Goal: Task Accomplishment & Management: Use online tool/utility

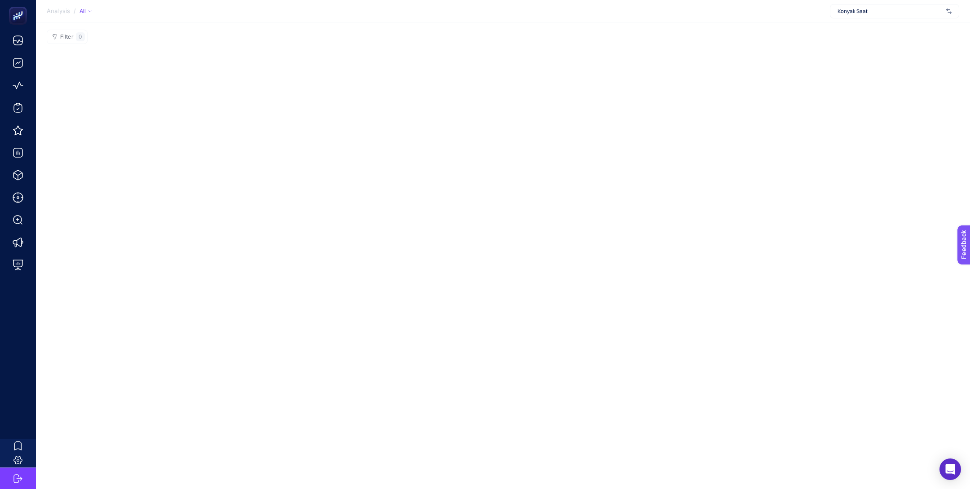
click at [858, 13] on span "Konyalı Saat" at bounding box center [889, 11] width 105 height 7
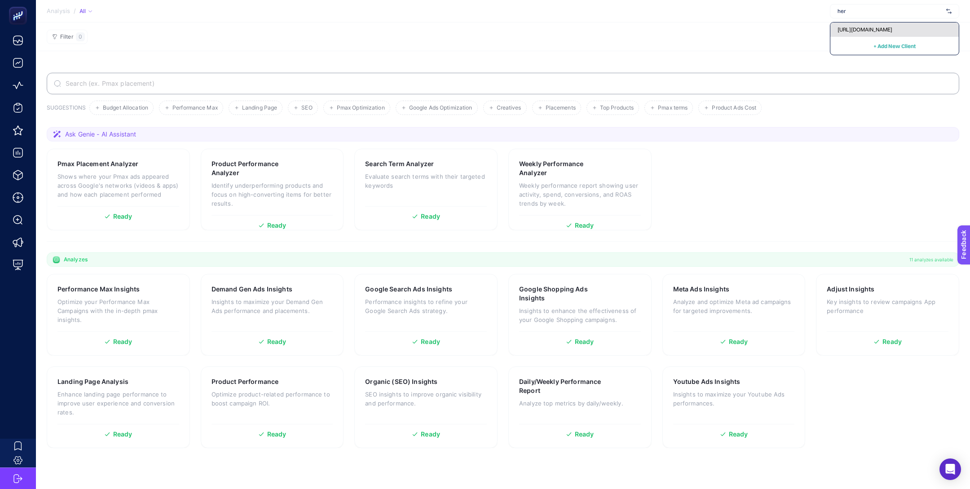
type input "her"
click at [860, 29] on span "[URL][DOMAIN_NAME]" at bounding box center [864, 29] width 55 height 7
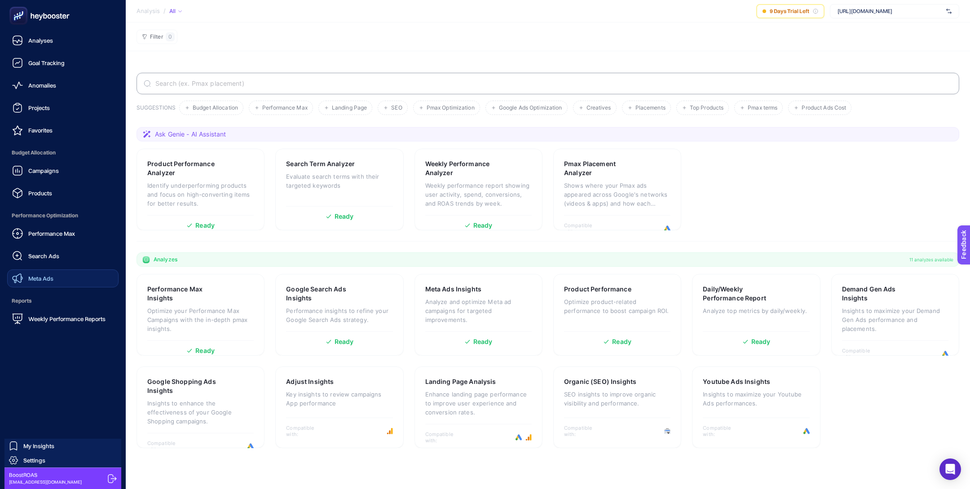
click at [65, 278] on link "Meta Ads" at bounding box center [62, 278] width 111 height 18
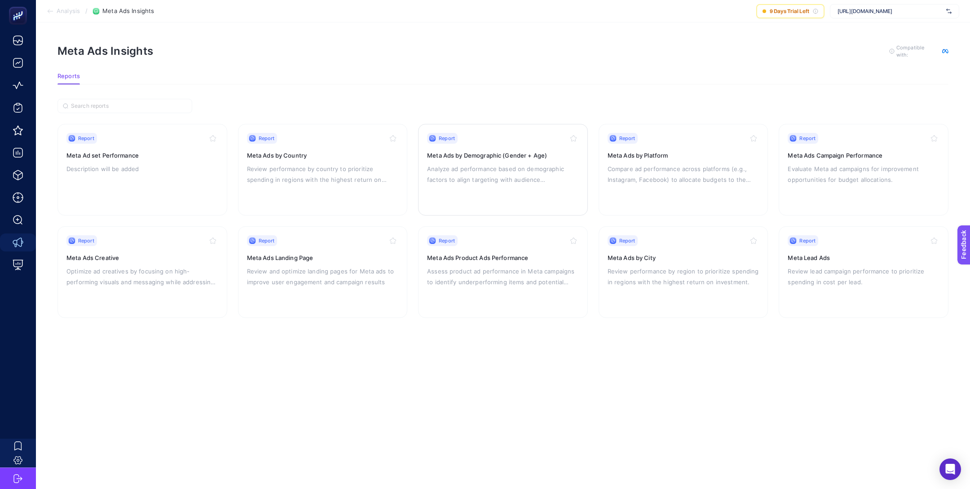
click at [507, 179] on p "Analyze ad performance based on demographic factors to align targeting with aud…" at bounding box center [503, 174] width 152 height 22
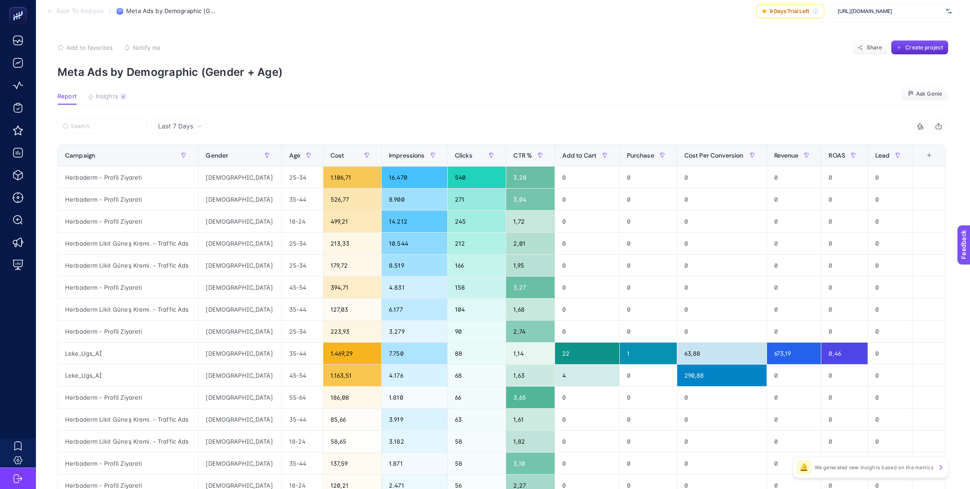
click at [195, 126] on div "Last 7 Days" at bounding box center [179, 126] width 51 height 6
click at [193, 161] on li "Last 30 Days" at bounding box center [178, 161] width 51 height 16
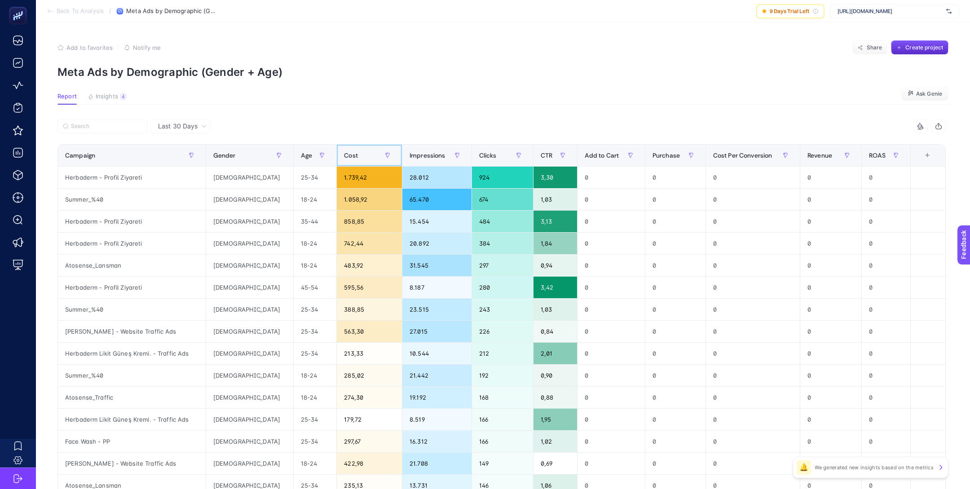
click at [344, 157] on div "Cost" at bounding box center [369, 155] width 51 height 14
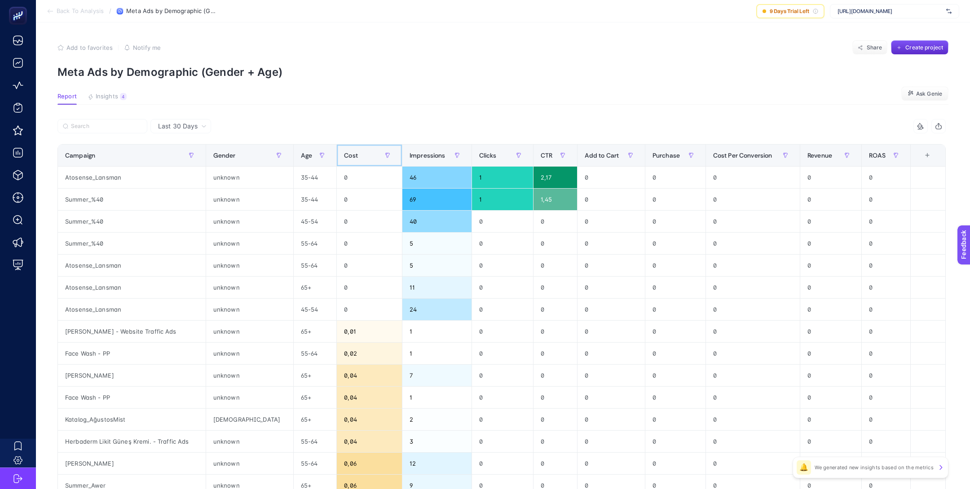
click at [344, 157] on div "Cost" at bounding box center [369, 155] width 51 height 14
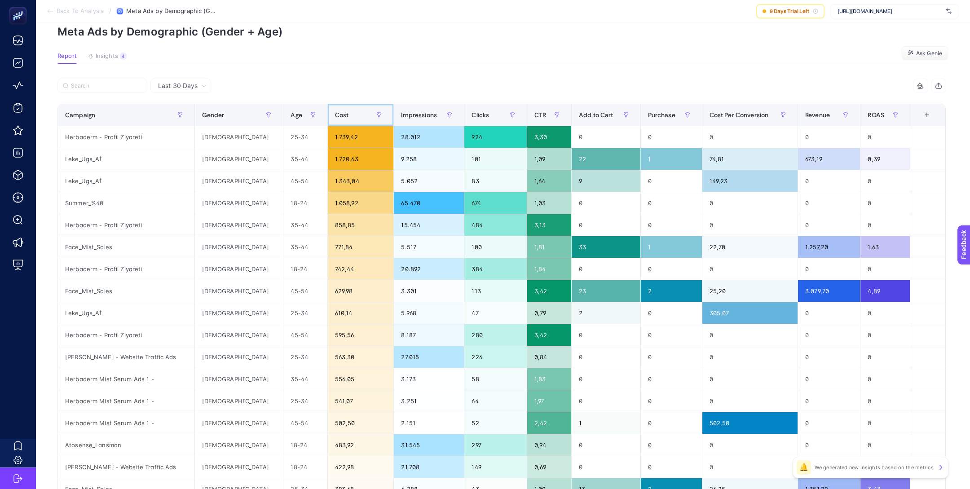
scroll to position [14, 0]
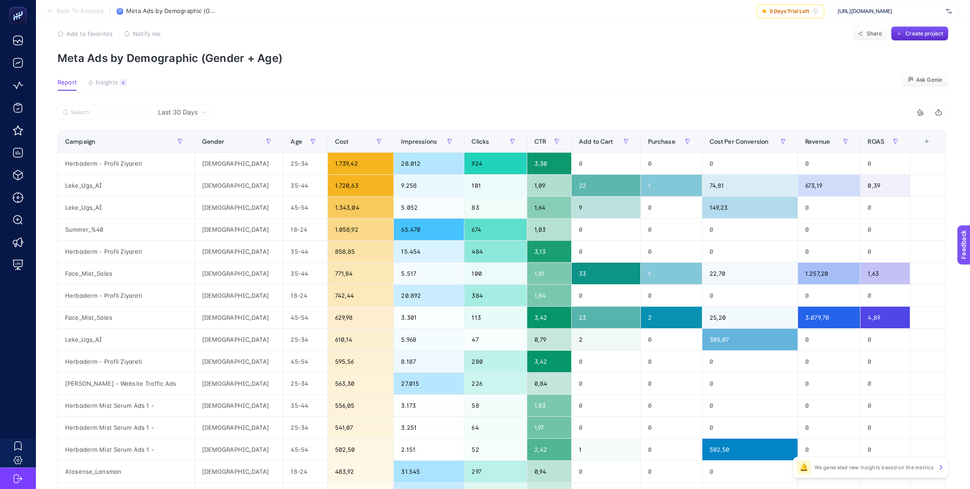
click at [202, 112] on icon at bounding box center [203, 112] width 5 height 5
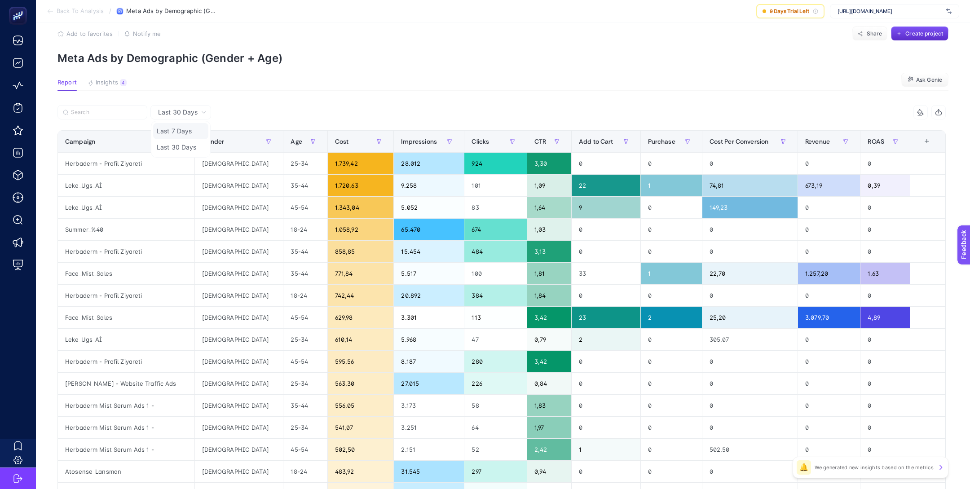
click at [198, 139] on li "Last 7 Days" at bounding box center [180, 147] width 55 height 16
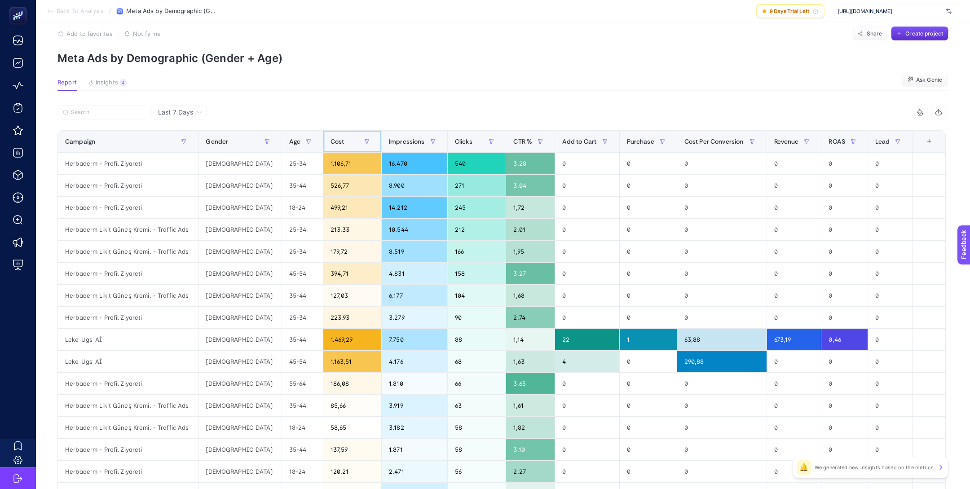
click at [331, 145] on div "Cost" at bounding box center [353, 141] width 44 height 14
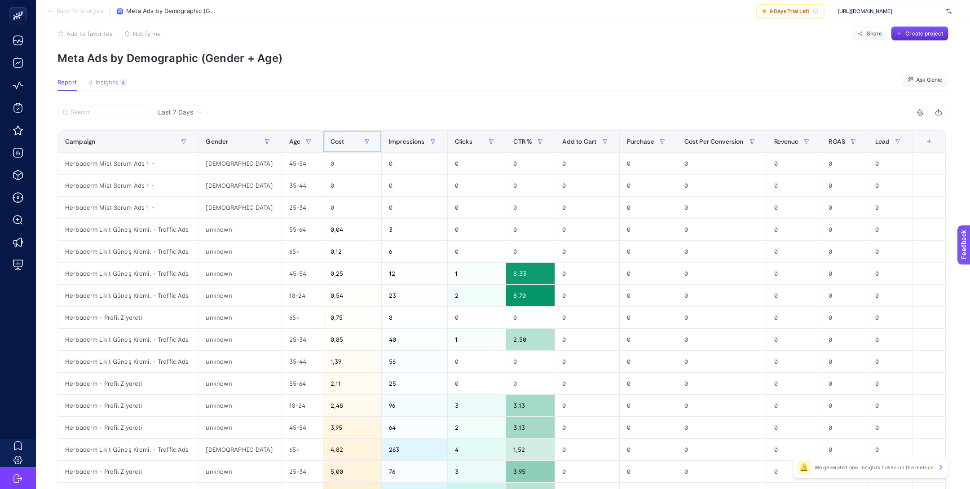
click at [331, 145] on div "Cost" at bounding box center [353, 141] width 44 height 14
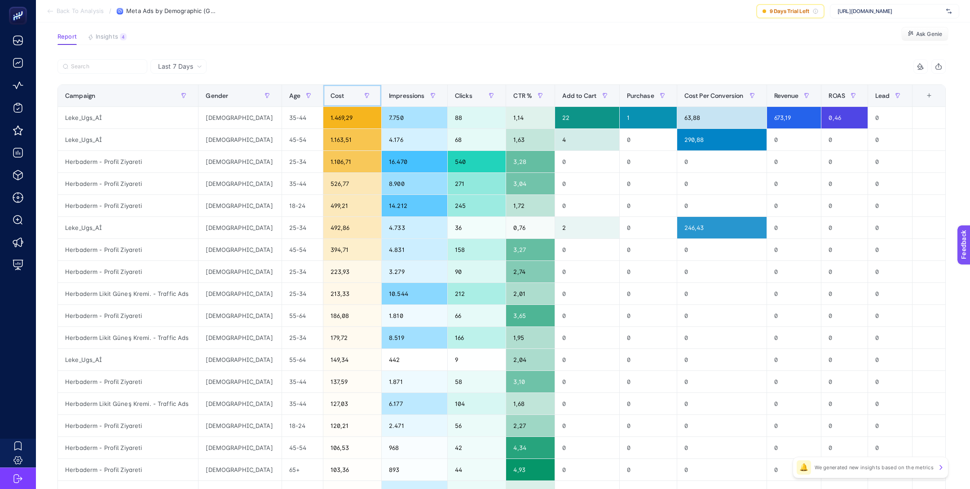
scroll to position [71, 0]
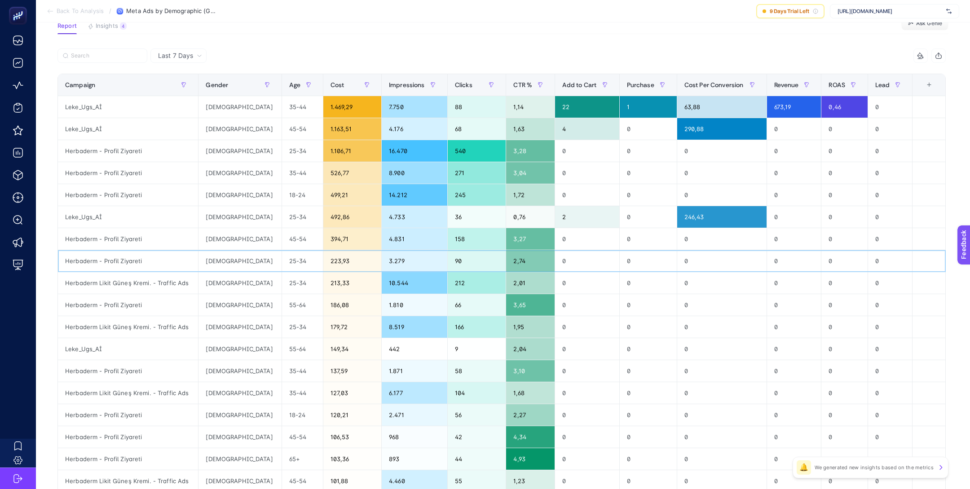
click at [130, 258] on div "Herbaderm - Profil Ziyareti" at bounding box center [128, 261] width 140 height 22
click at [142, 280] on div "Herbaderm Likit Güneş Kremi. - Traffic Ads" at bounding box center [128, 283] width 140 height 22
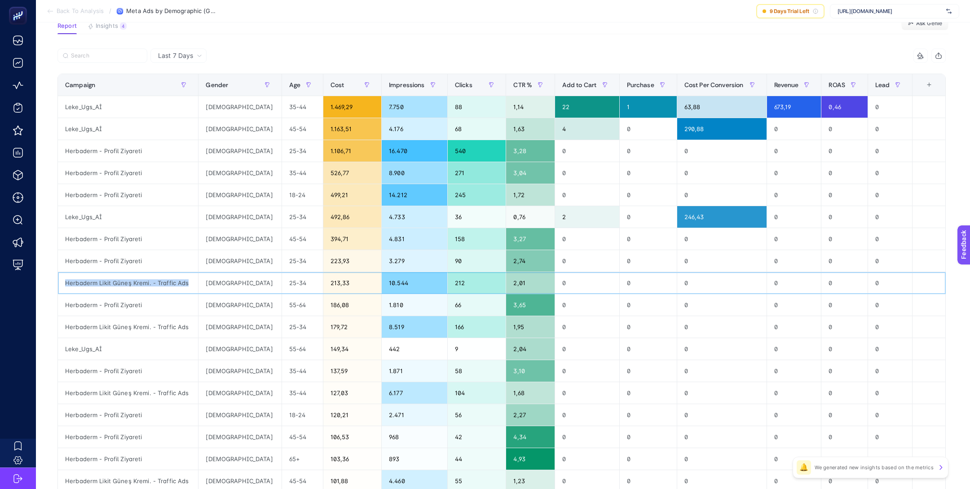
click at [142, 280] on div "Herbaderm Likit Güneş Kremi. - Traffic Ads" at bounding box center [128, 283] width 140 height 22
click at [130, 303] on div "Herbaderm - Profil Ziyareti" at bounding box center [128, 305] width 140 height 22
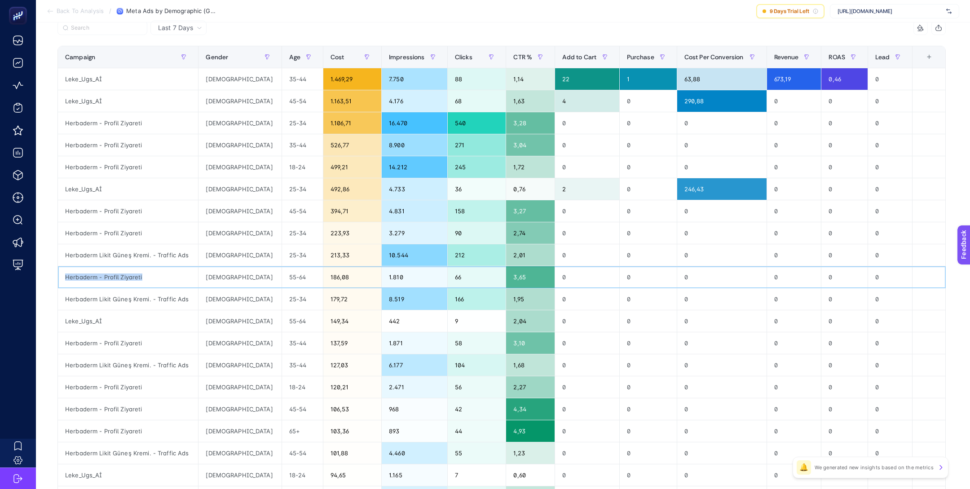
scroll to position [61, 0]
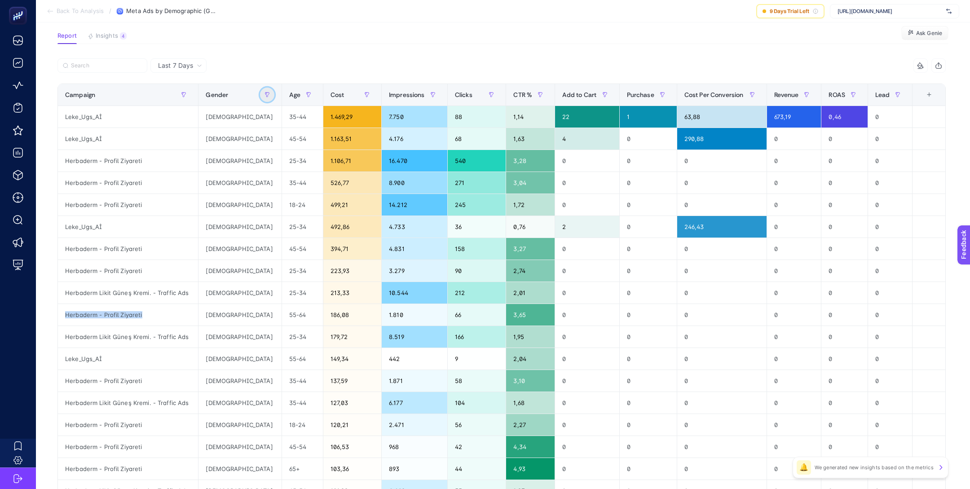
click at [260, 96] on button "button" at bounding box center [267, 95] width 14 height 14
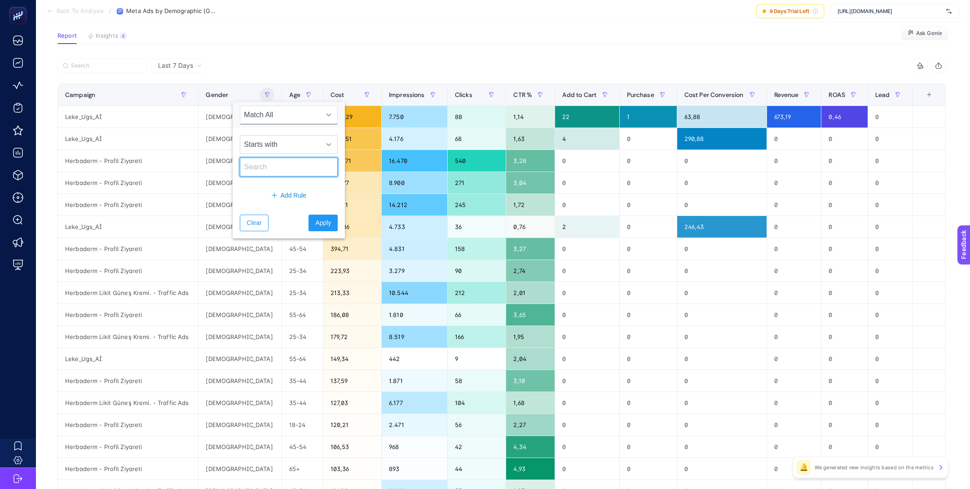
click at [289, 165] on input "text" at bounding box center [289, 167] width 98 height 19
type input "fema"
click at [320, 220] on button "Apply" at bounding box center [323, 223] width 29 height 17
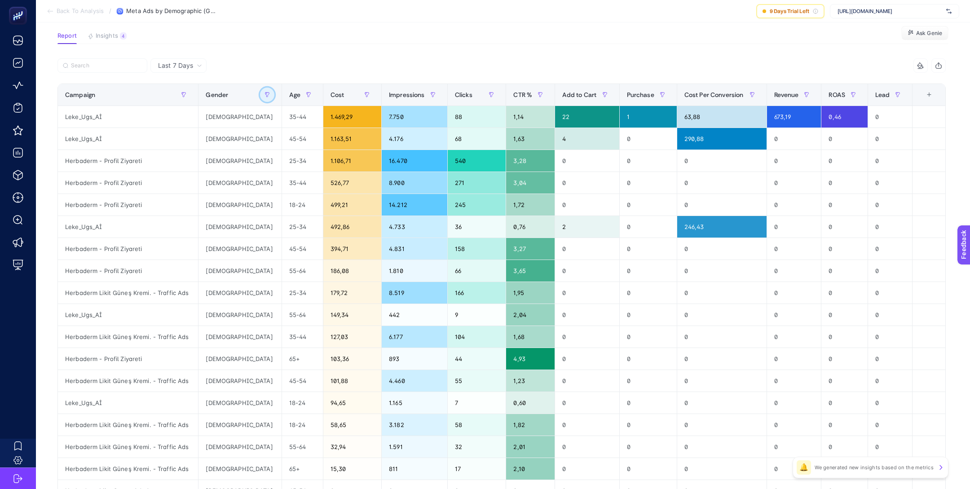
click at [260, 93] on button "button" at bounding box center [267, 95] width 14 height 14
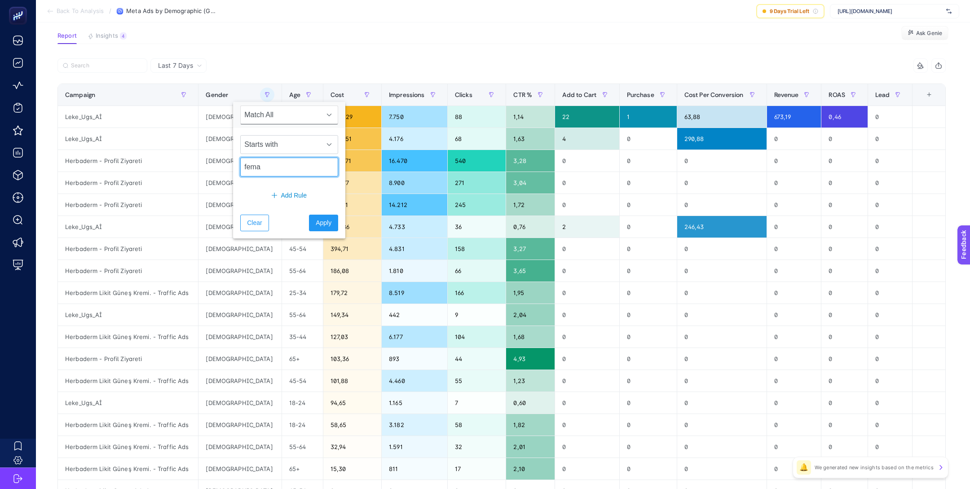
click at [269, 169] on input "fema" at bounding box center [289, 167] width 98 height 19
type input "ma"
click at [309, 228] on button "Apply" at bounding box center [323, 223] width 29 height 17
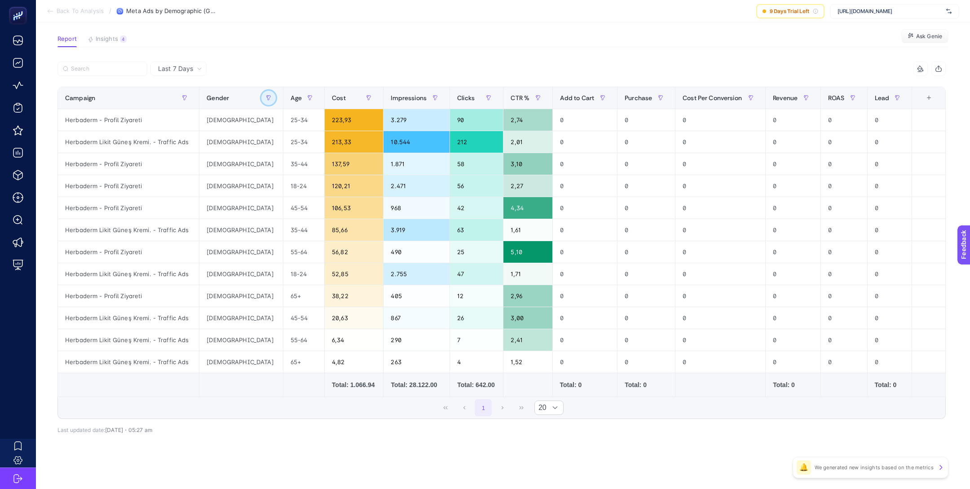
scroll to position [2, 0]
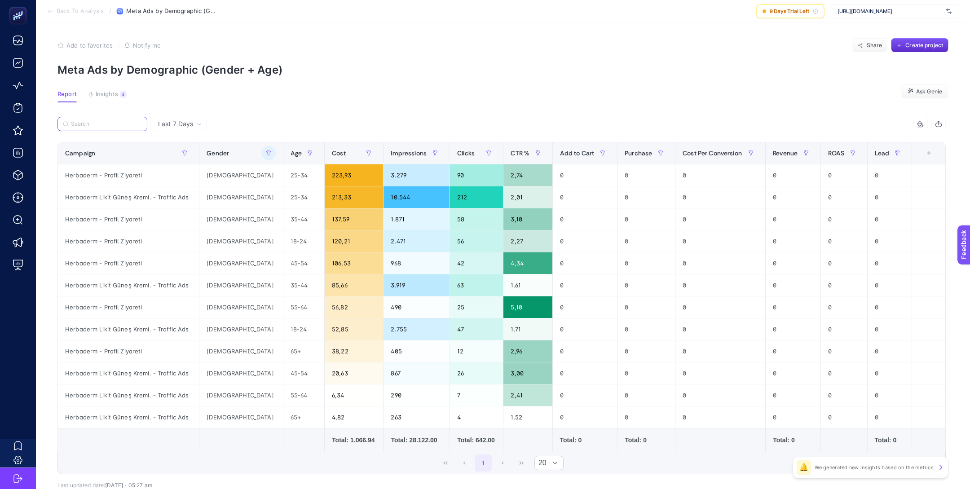
click at [114, 121] on input "Search" at bounding box center [106, 124] width 71 height 7
click at [181, 122] on span "Last 7 Days" at bounding box center [175, 123] width 35 height 9
click at [190, 161] on li "Last 30 Days" at bounding box center [178, 159] width 51 height 16
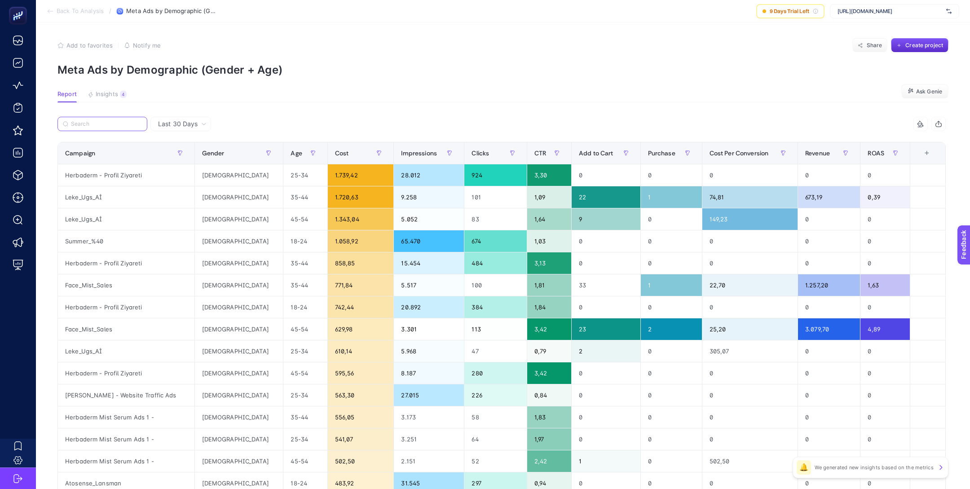
click at [116, 123] on input "Search" at bounding box center [106, 124] width 71 height 7
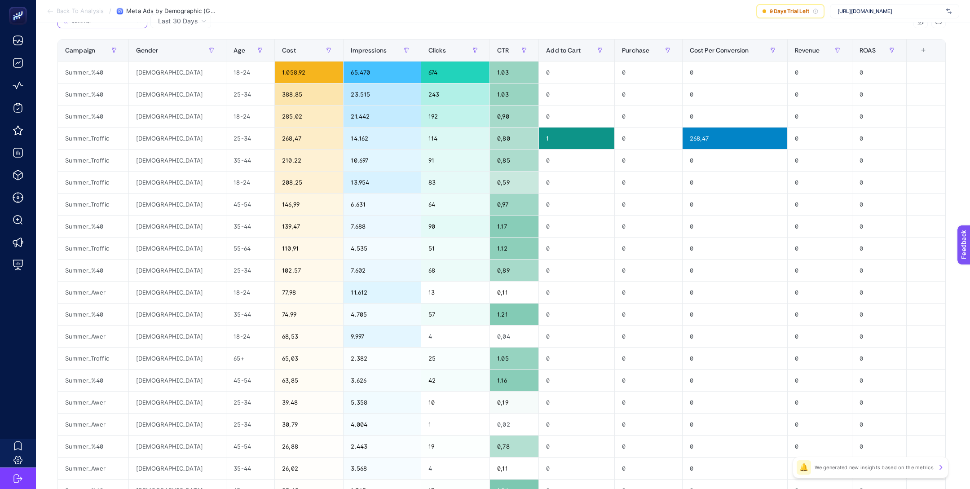
scroll to position [61, 0]
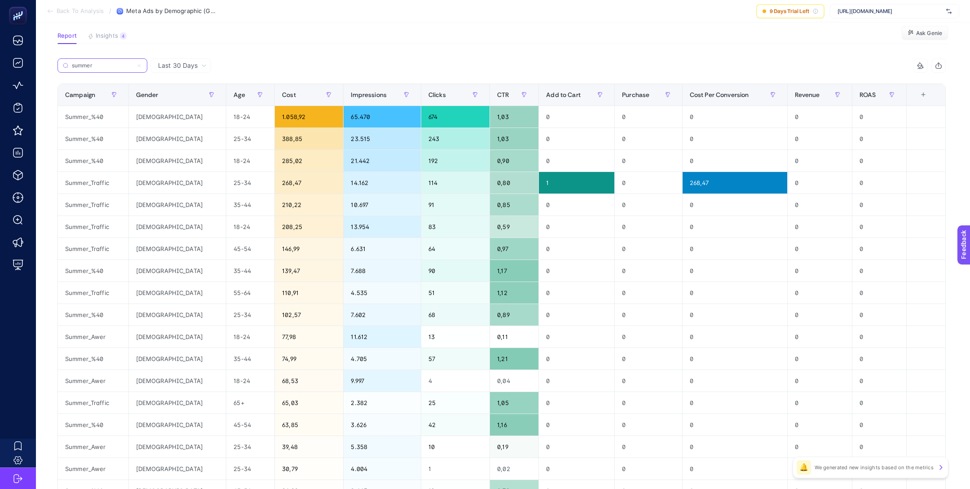
type input "summer"
click at [179, 65] on span "Last 30 Days" at bounding box center [178, 65] width 40 height 9
click at [238, 75] on div "summer" at bounding box center [279, 68] width 444 height 20
click at [274, 64] on div "summer" at bounding box center [279, 68] width 444 height 20
click at [323, 70] on div "summer" at bounding box center [279, 68] width 444 height 20
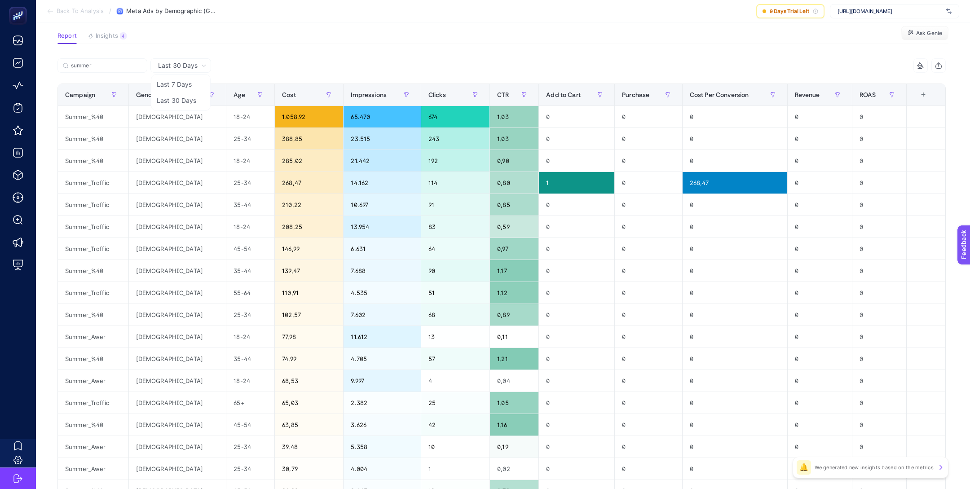
click at [362, 73] on div "summer" at bounding box center [279, 68] width 444 height 20
click at [126, 78] on div "summer 9 items selected Campaign Gender Age Cost Impressions Clicks CTR Add to …" at bounding box center [501, 324] width 888 height 533
click at [341, 35] on section "Report Insights 4 We generated new insights based on the metrics Ask [PERSON_NA…" at bounding box center [502, 38] width 891 height 12
click at [188, 64] on span "Last 30 Days" at bounding box center [178, 65] width 40 height 9
click at [189, 65] on span "Last 30 Days" at bounding box center [178, 65] width 40 height 9
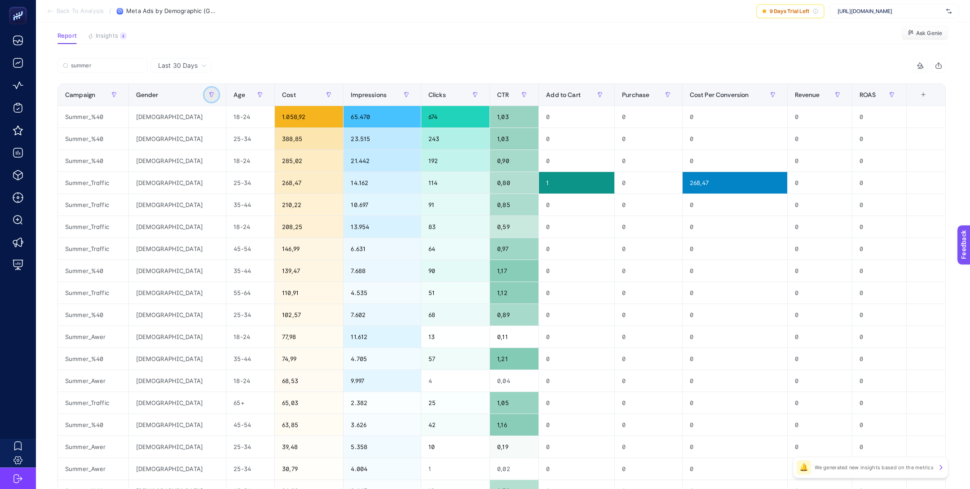
click at [204, 88] on button "button" at bounding box center [211, 95] width 14 height 14
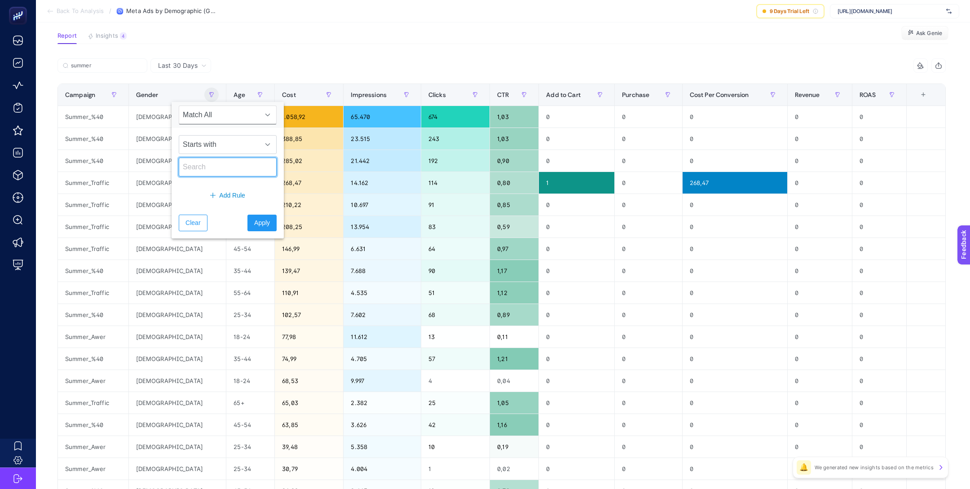
click at [218, 164] on input "text" at bounding box center [228, 167] width 98 height 19
type input "[DEMOGRAPHIC_DATA]"
click at [257, 224] on span "Apply" at bounding box center [262, 222] width 16 height 9
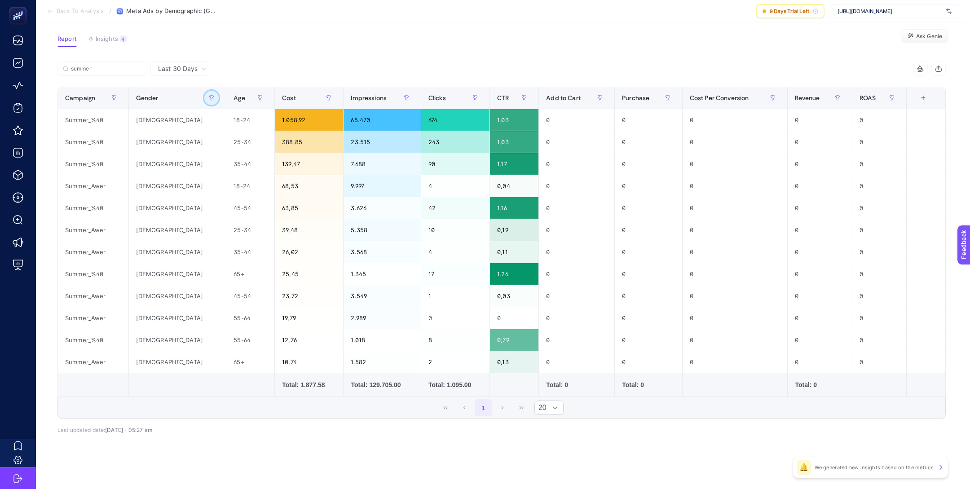
click at [204, 93] on button "button" at bounding box center [211, 98] width 14 height 14
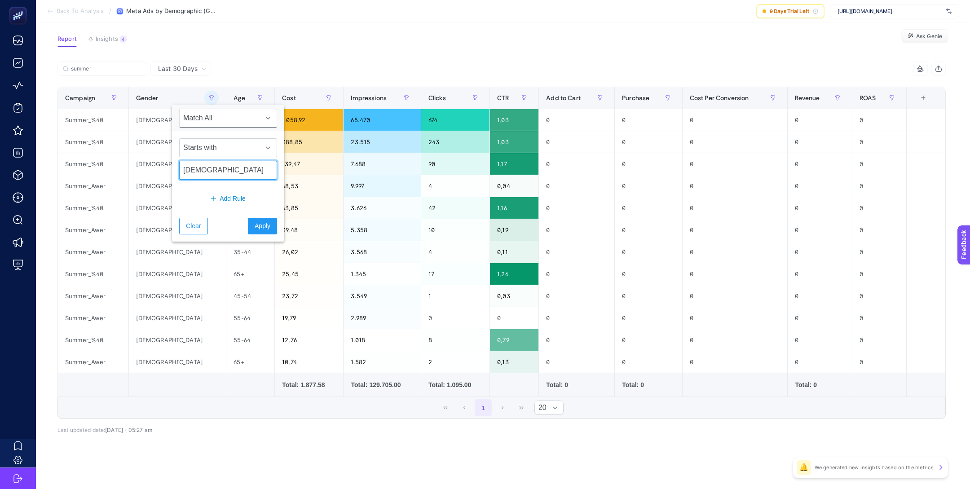
click at [219, 174] on input "[DEMOGRAPHIC_DATA]" at bounding box center [228, 170] width 98 height 19
drag, startPoint x: 215, startPoint y: 174, endPoint x: 152, endPoint y: 174, distance: 62.9
click at [152, 174] on body "Back To Analysis / Meta Ads by Demographic (Gender + Age) [DEMOGRAPHIC_DATA] Da…" at bounding box center [485, 187] width 970 height 489
type input "fema"
click at [255, 223] on span "Apply" at bounding box center [263, 225] width 16 height 9
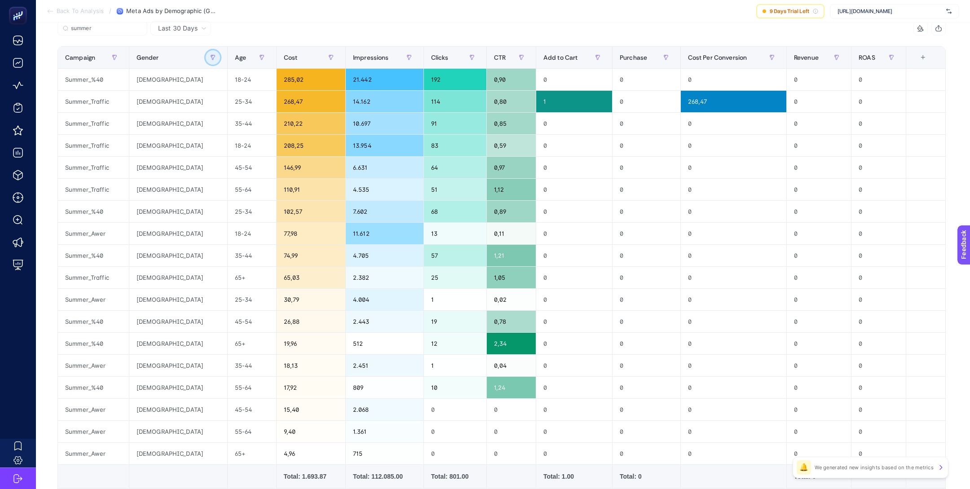
scroll to position [101, 0]
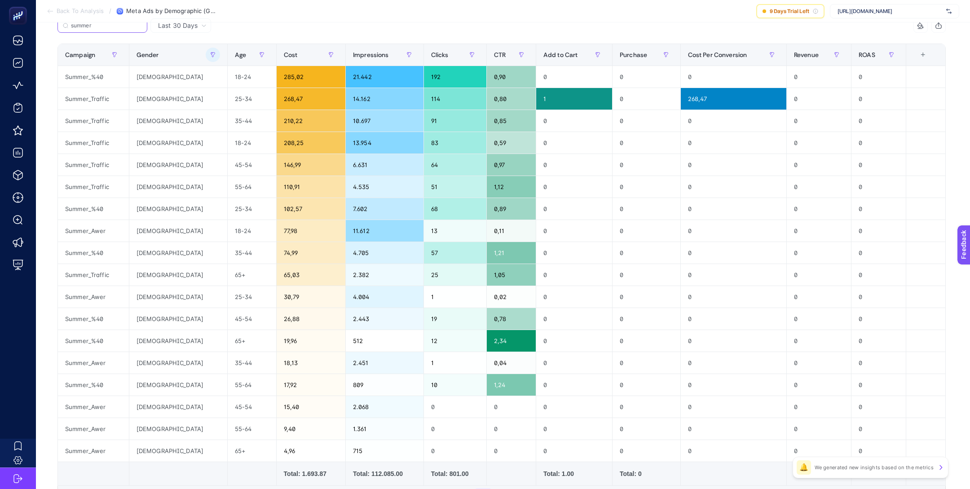
click at [101, 27] on input "summer" at bounding box center [106, 25] width 71 height 7
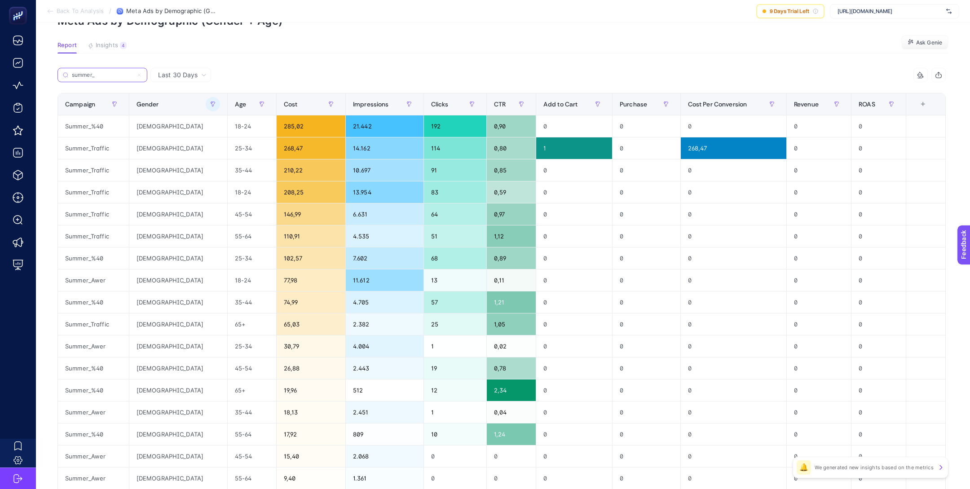
scroll to position [53, 0]
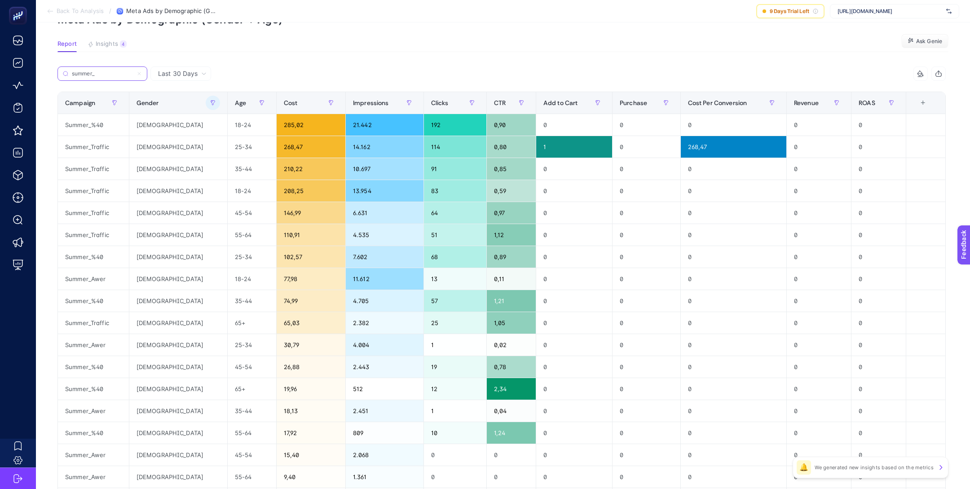
type input "summer_"
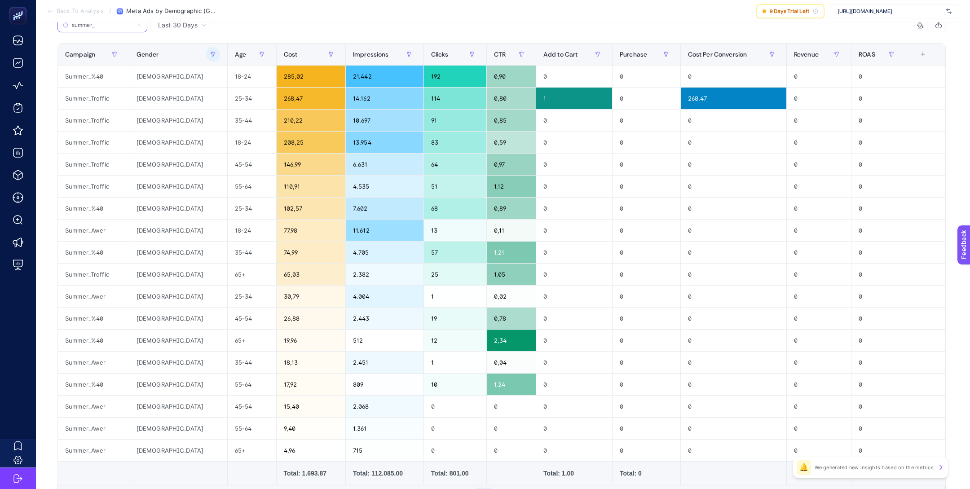
scroll to position [81, 0]
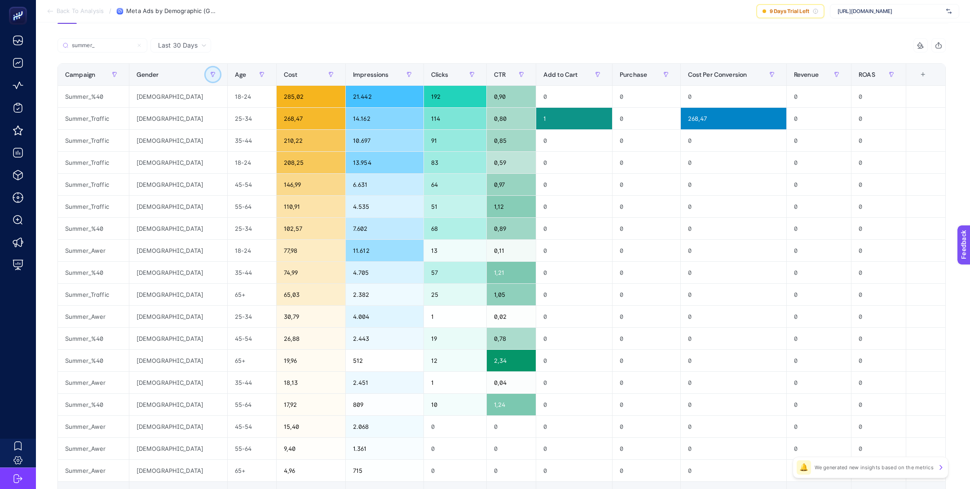
click at [211, 75] on icon "button" at bounding box center [213, 74] width 4 height 4
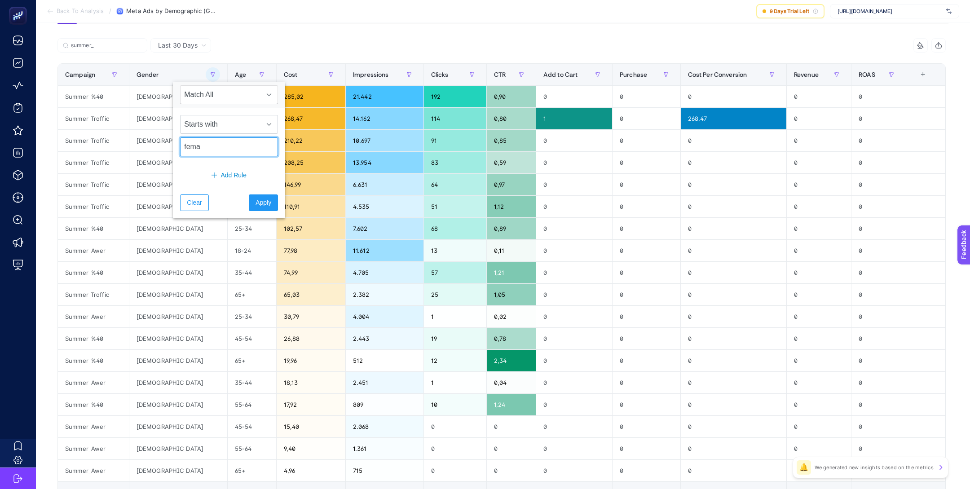
click at [214, 144] on input "fema" at bounding box center [229, 146] width 98 height 19
click at [214, 145] on input "fema" at bounding box center [229, 146] width 98 height 19
type input "[DEMOGRAPHIC_DATA]"
click at [256, 201] on span "Apply" at bounding box center [264, 202] width 16 height 9
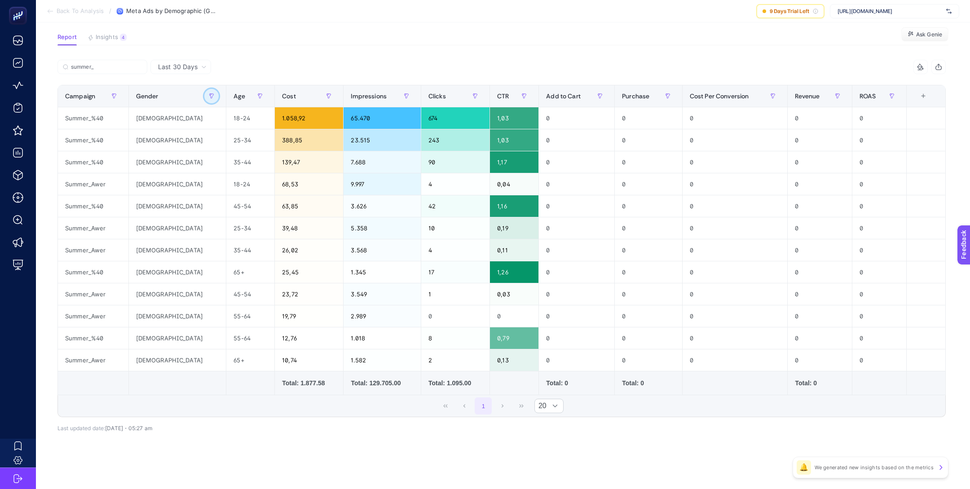
scroll to position [57, 0]
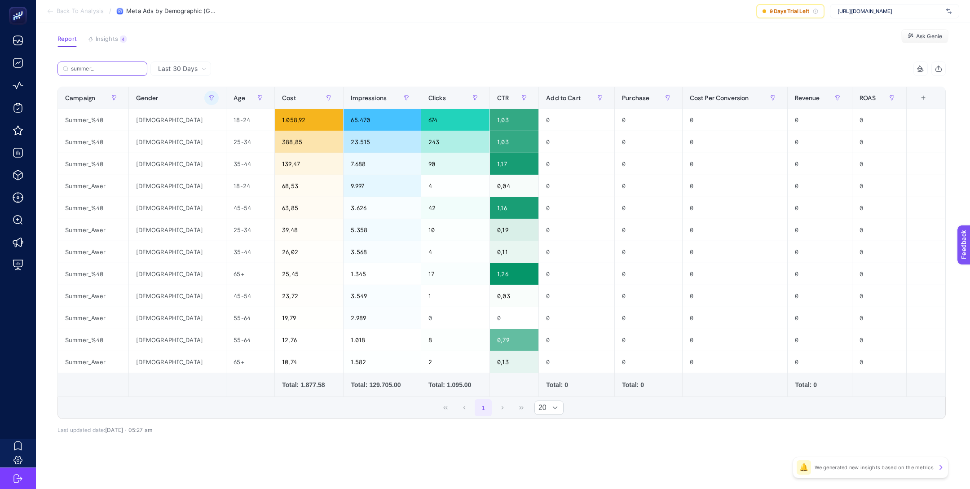
click at [131, 72] on label "summer_" at bounding box center [102, 69] width 90 height 14
click at [0, 0] on input "Search" at bounding box center [0, 0] width 0 height 0
click at [130, 72] on label "summer_" at bounding box center [102, 69] width 90 height 14
click at [0, 0] on input "Search" at bounding box center [0, 0] width 0 height 0
click at [130, 72] on label "summer_" at bounding box center [102, 69] width 90 height 14
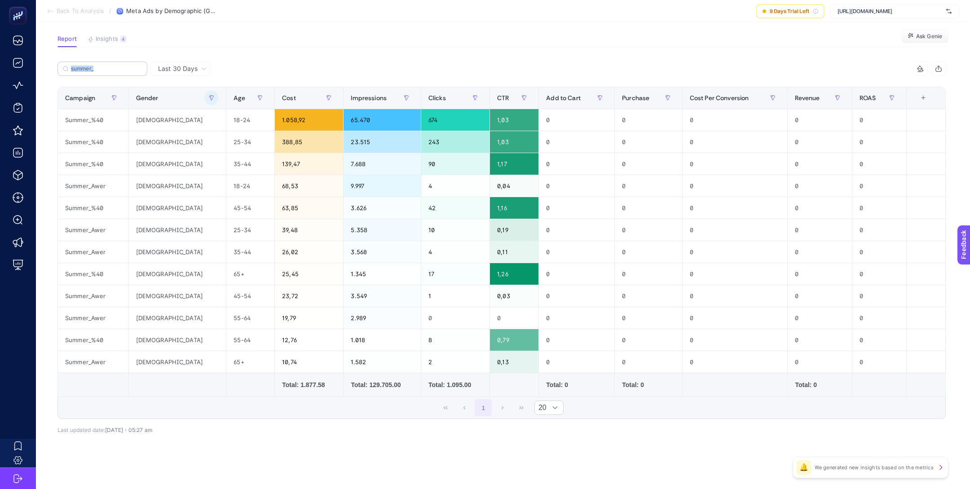
click at [0, 0] on input "Search" at bounding box center [0, 0] width 0 height 0
click at [126, 69] on input "summer_" at bounding box center [106, 69] width 71 height 7
click at [126, 69] on input "summer_" at bounding box center [102, 69] width 61 height 7
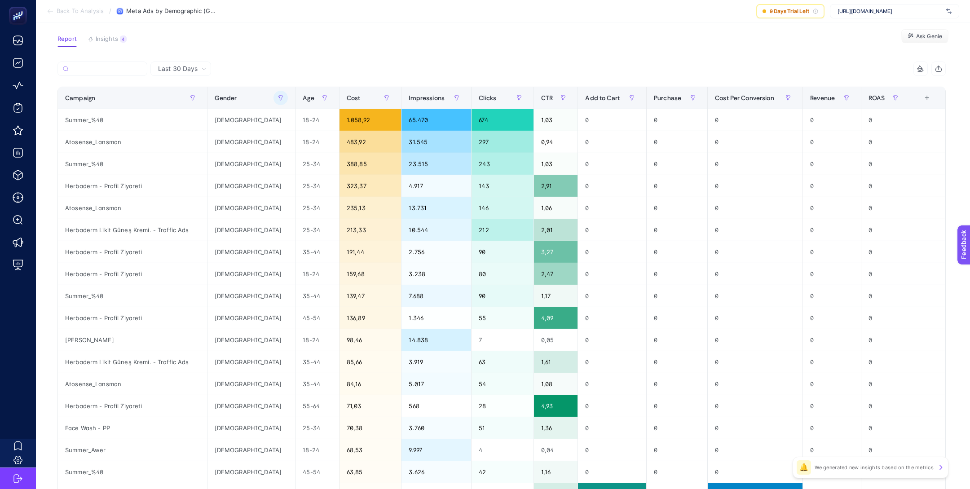
click at [329, 57] on article "Add to favorites false Notify me Share Create project Meta Ads by Demographic (…" at bounding box center [503, 316] width 934 height 702
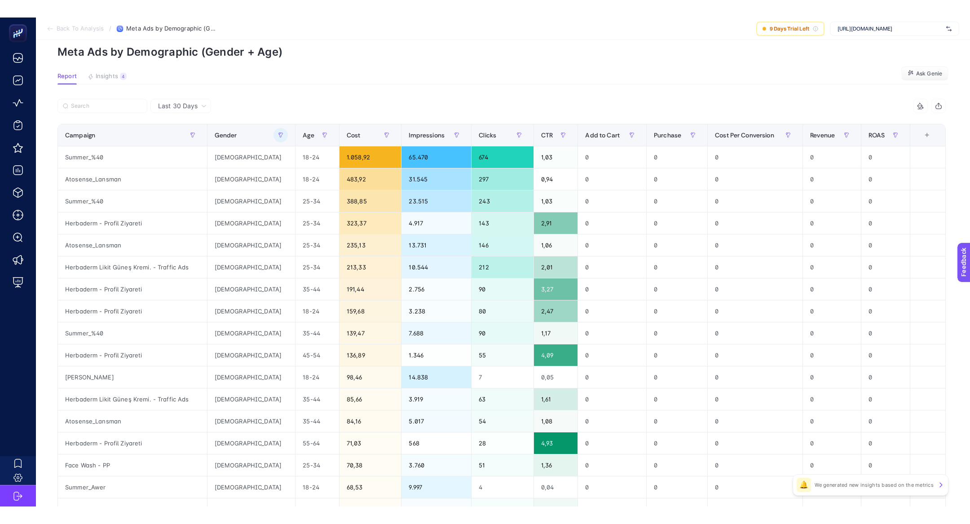
scroll to position [36, 0]
